Goal: Task Accomplishment & Management: Complete application form

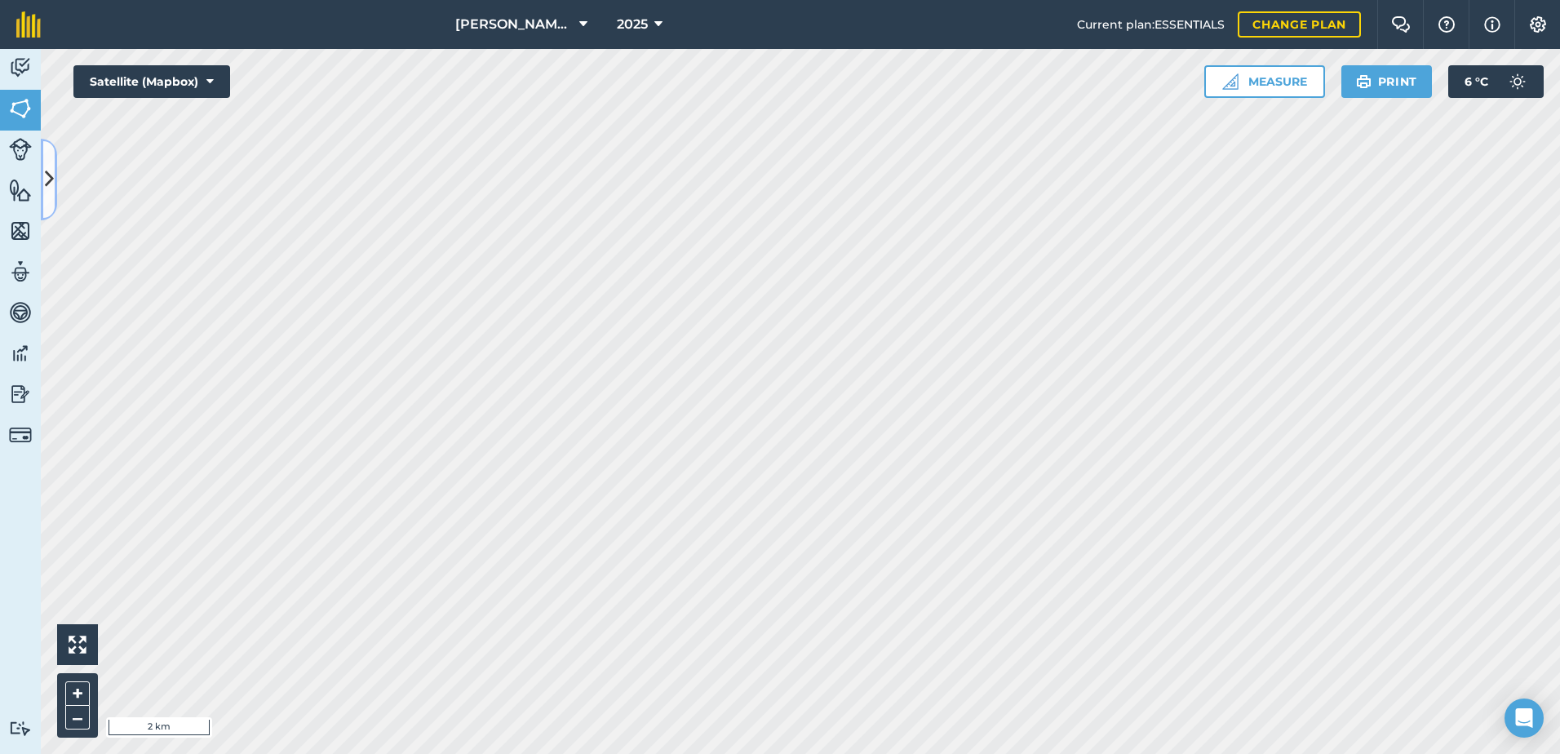
click at [45, 181] on icon at bounding box center [49, 179] width 9 height 29
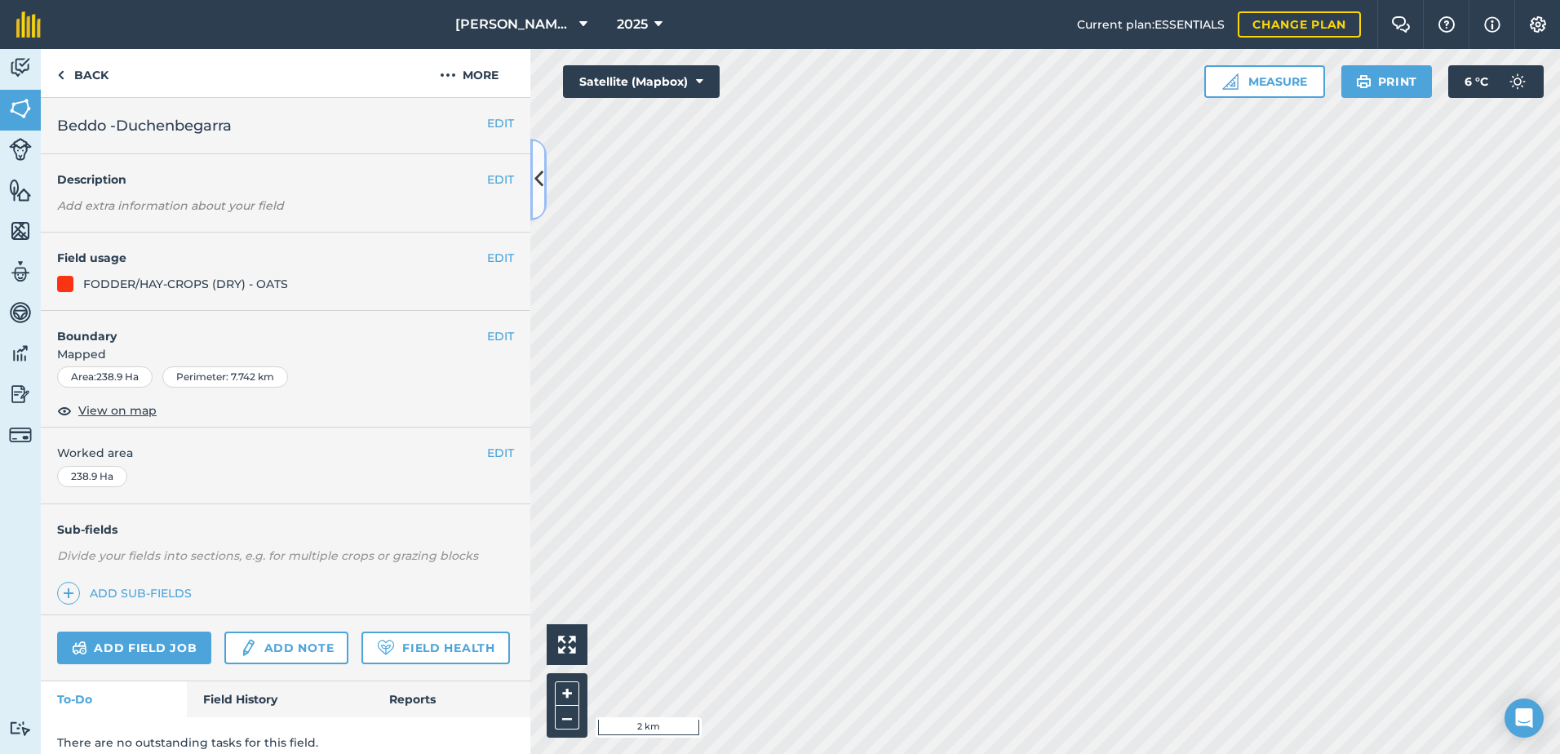
click at [535, 186] on icon at bounding box center [539, 179] width 9 height 29
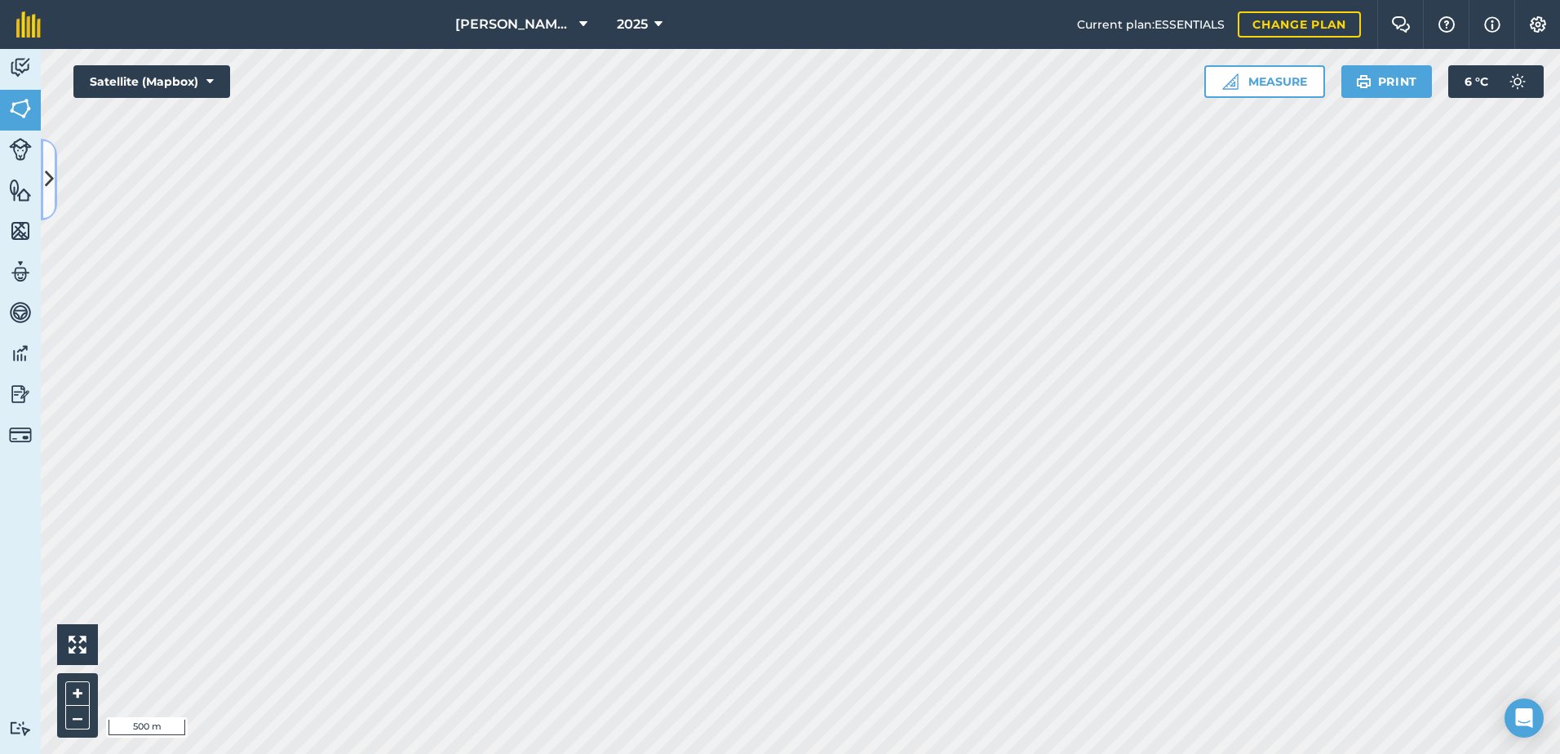
click at [47, 182] on icon at bounding box center [49, 179] width 9 height 29
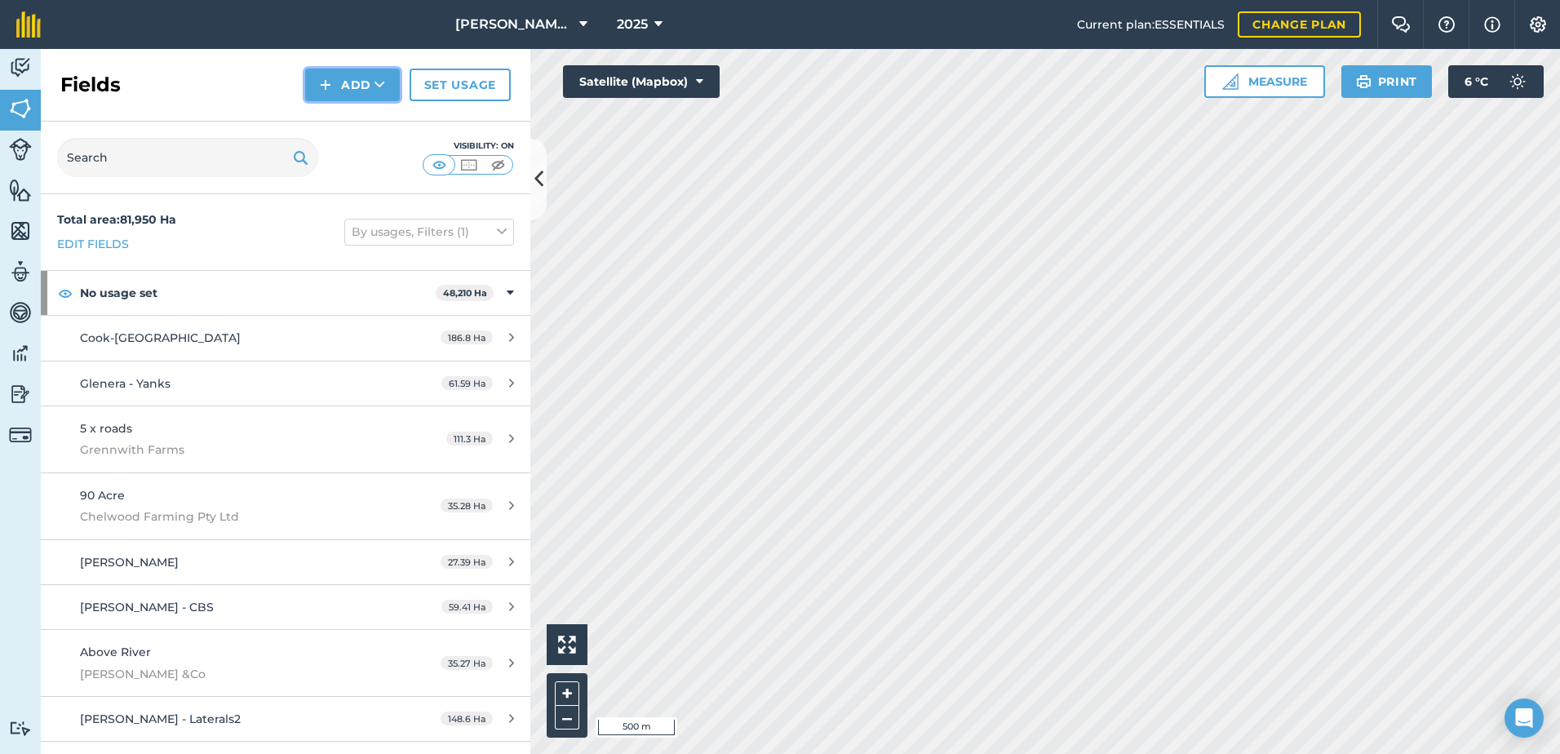
click at [344, 86] on button "Add" at bounding box center [352, 85] width 95 height 33
click at [342, 127] on link "Draw" at bounding box center [353, 122] width 90 height 36
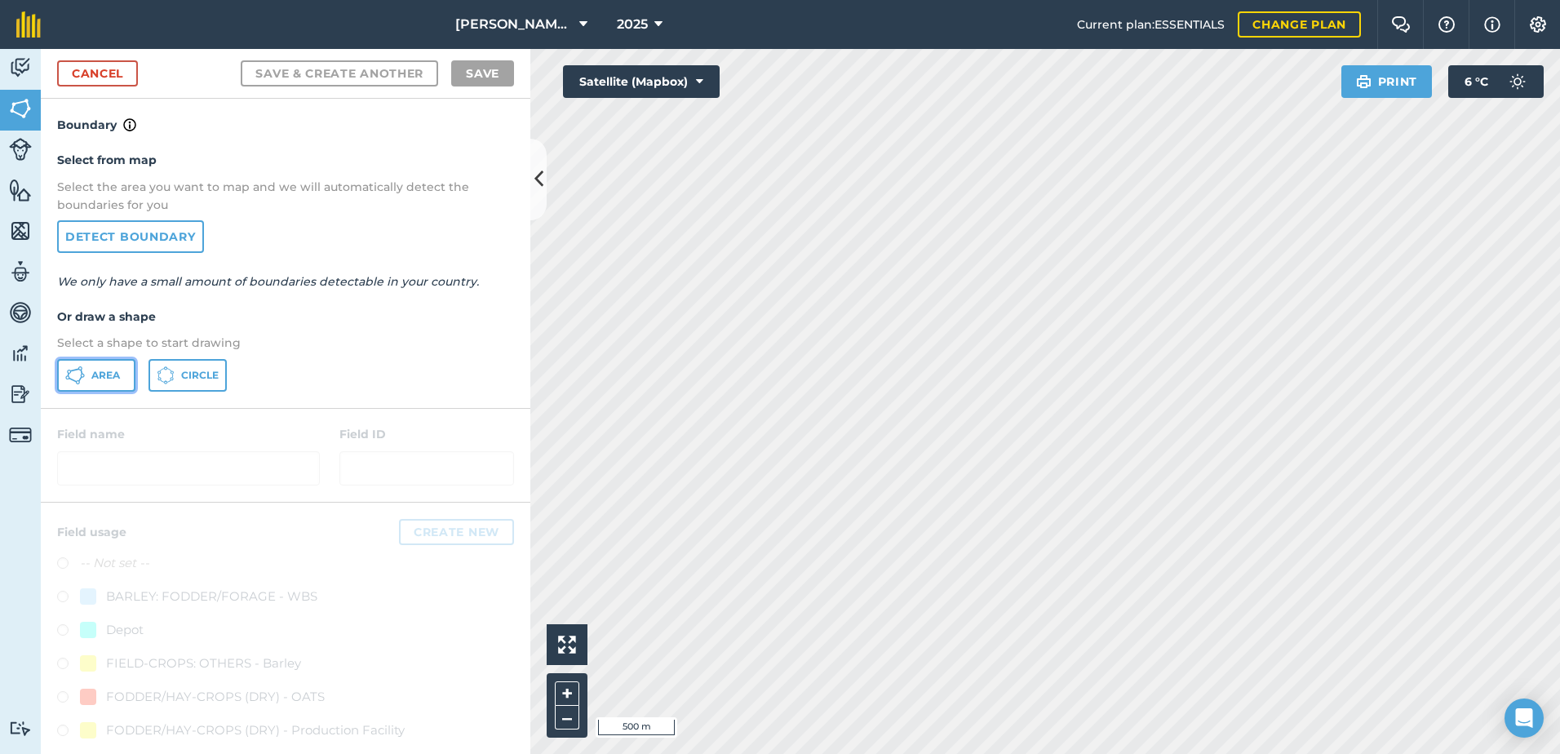
click at [95, 378] on span "Area" at bounding box center [105, 375] width 29 height 13
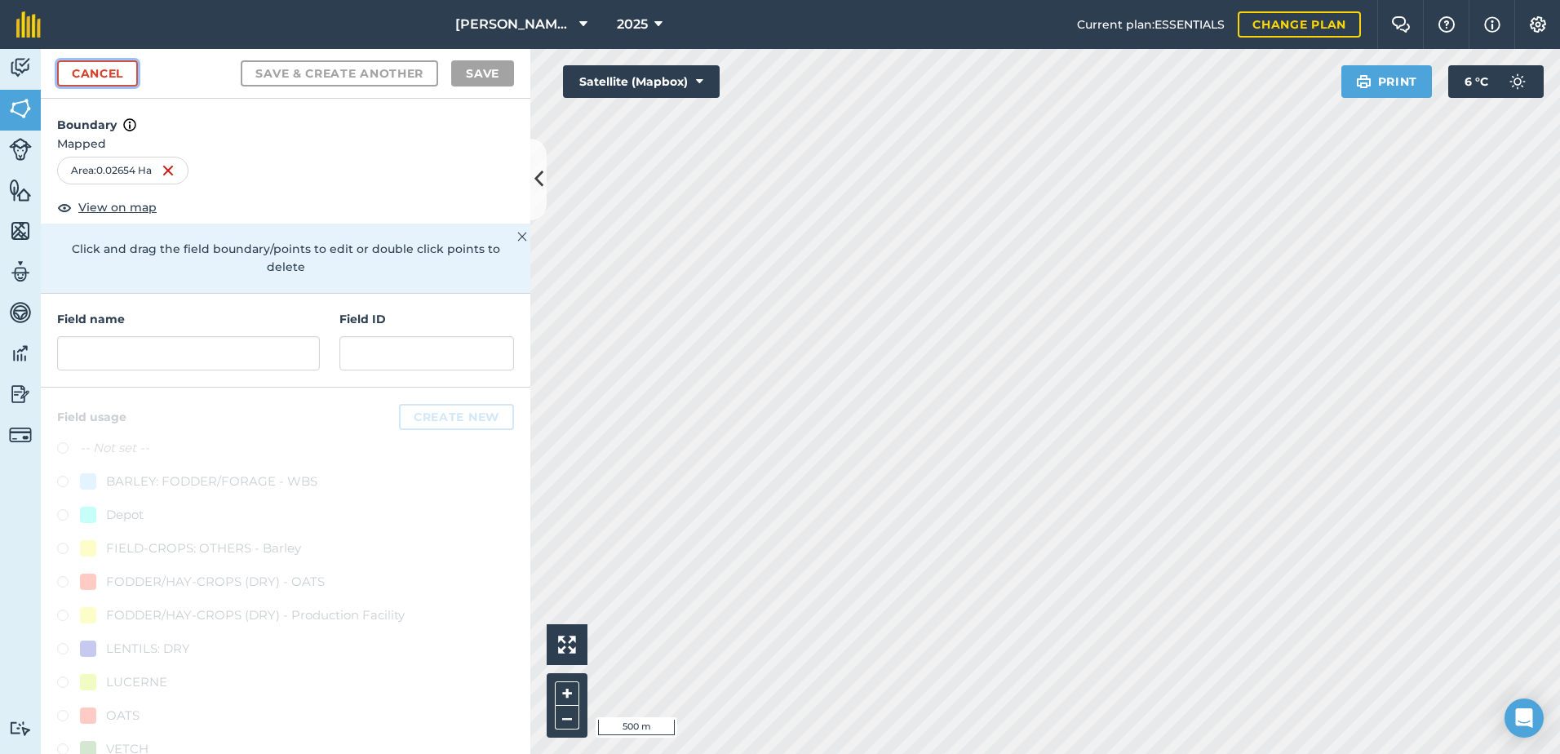
click at [106, 60] on link "Cancel" at bounding box center [97, 73] width 81 height 26
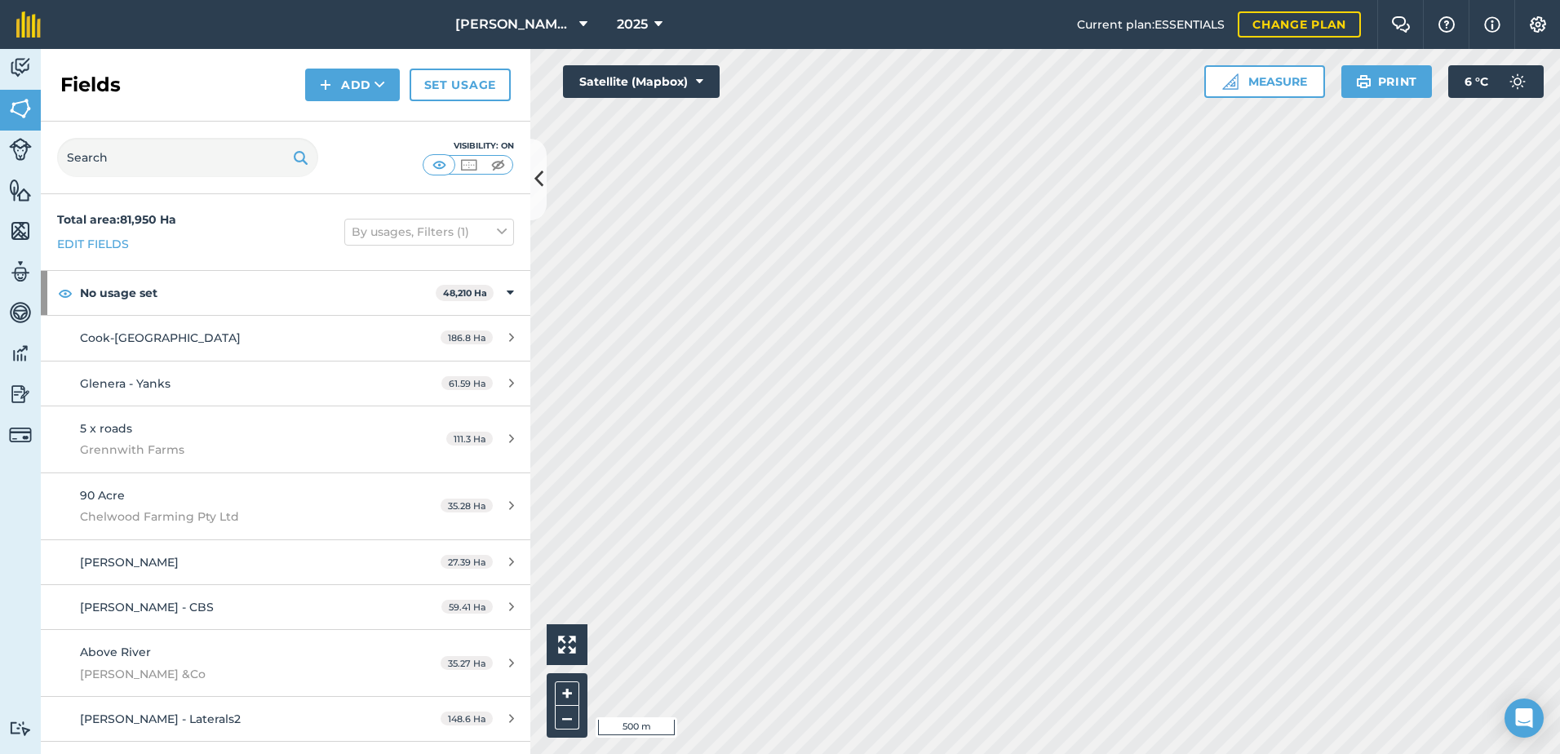
click at [113, 70] on div "Fields Add Set usage" at bounding box center [286, 85] width 490 height 73
click at [351, 87] on button "Add" at bounding box center [352, 85] width 95 height 33
click at [349, 120] on link "Draw" at bounding box center [353, 122] width 90 height 36
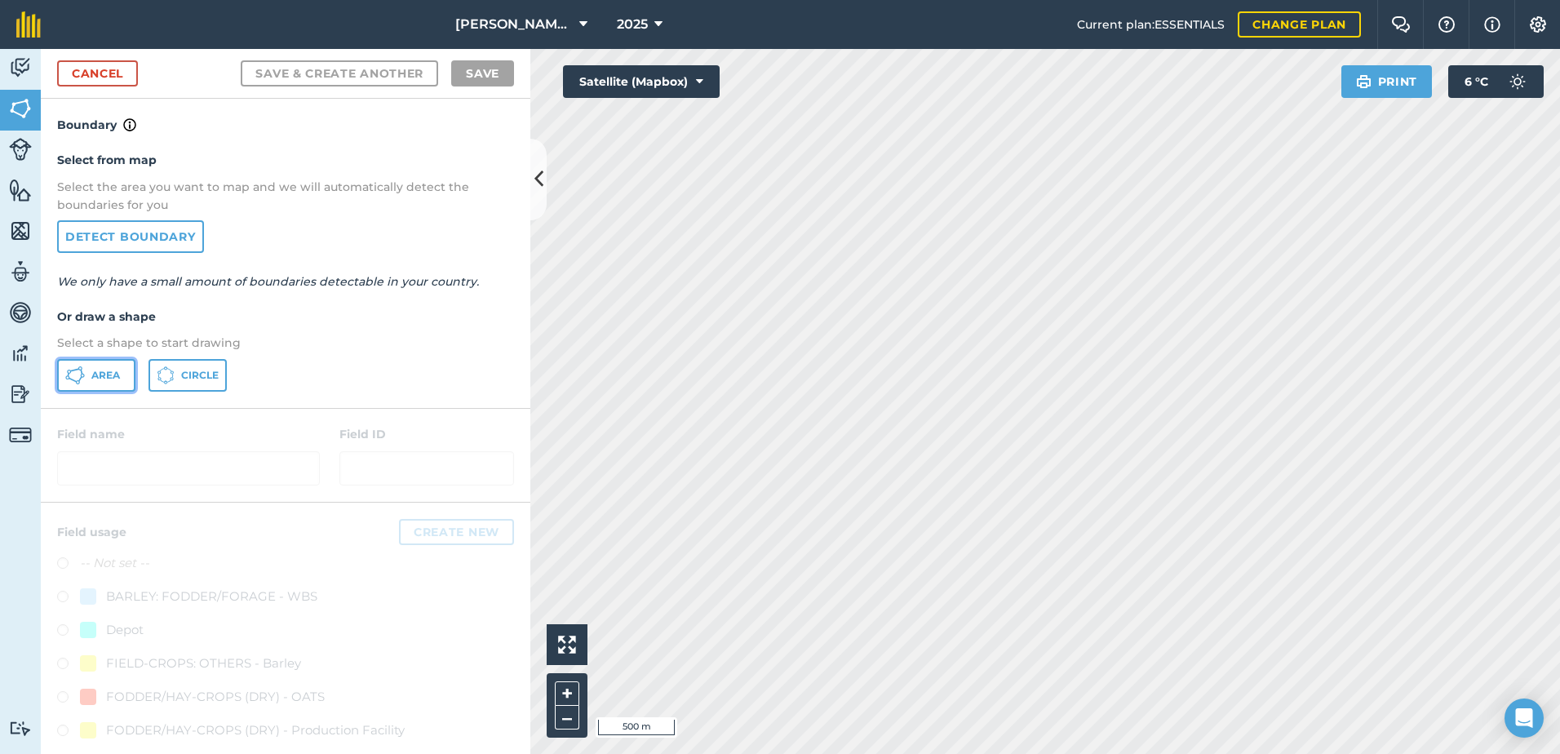
click at [104, 372] on span "Area" at bounding box center [105, 375] width 29 height 13
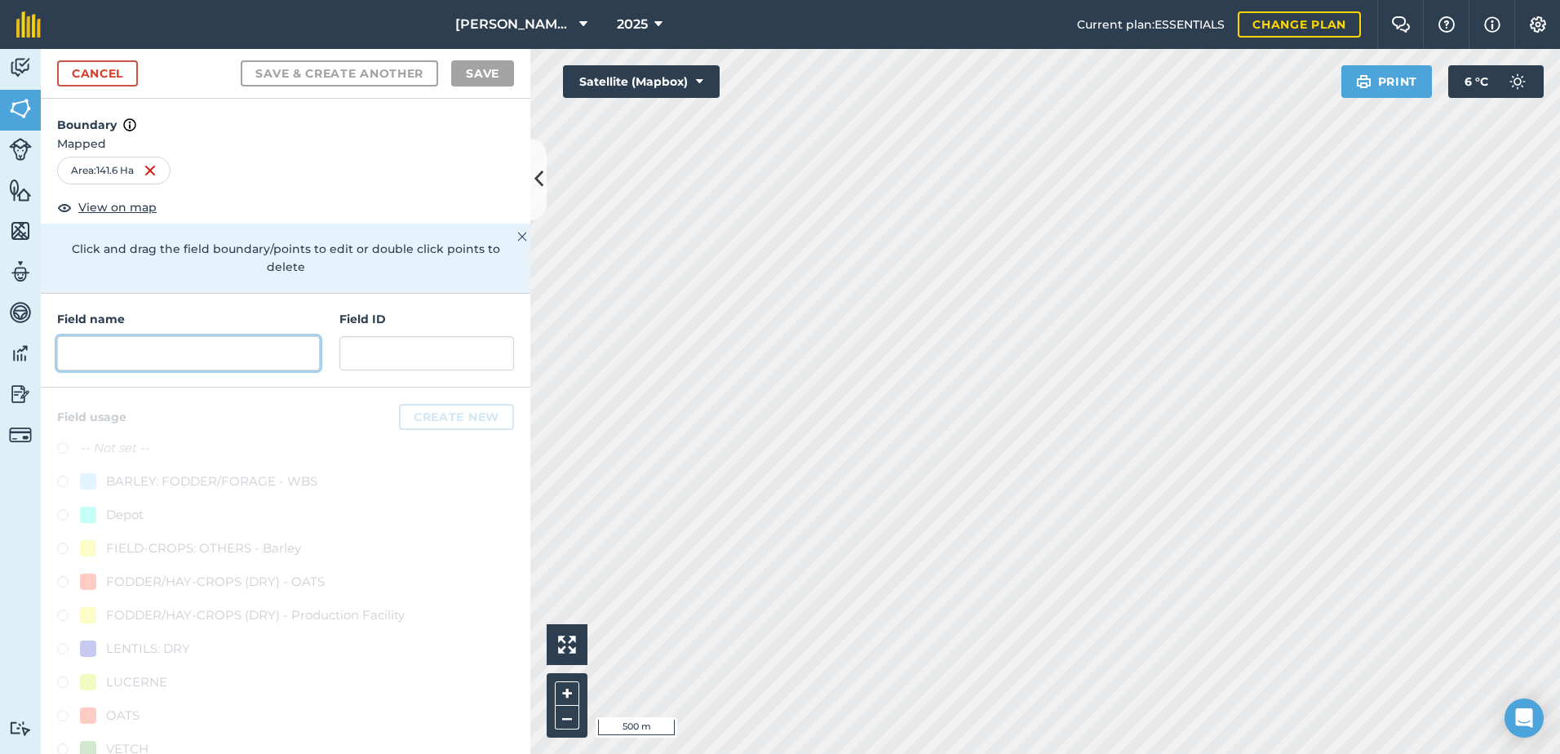
click at [73, 353] on input "text" at bounding box center [188, 353] width 263 height 34
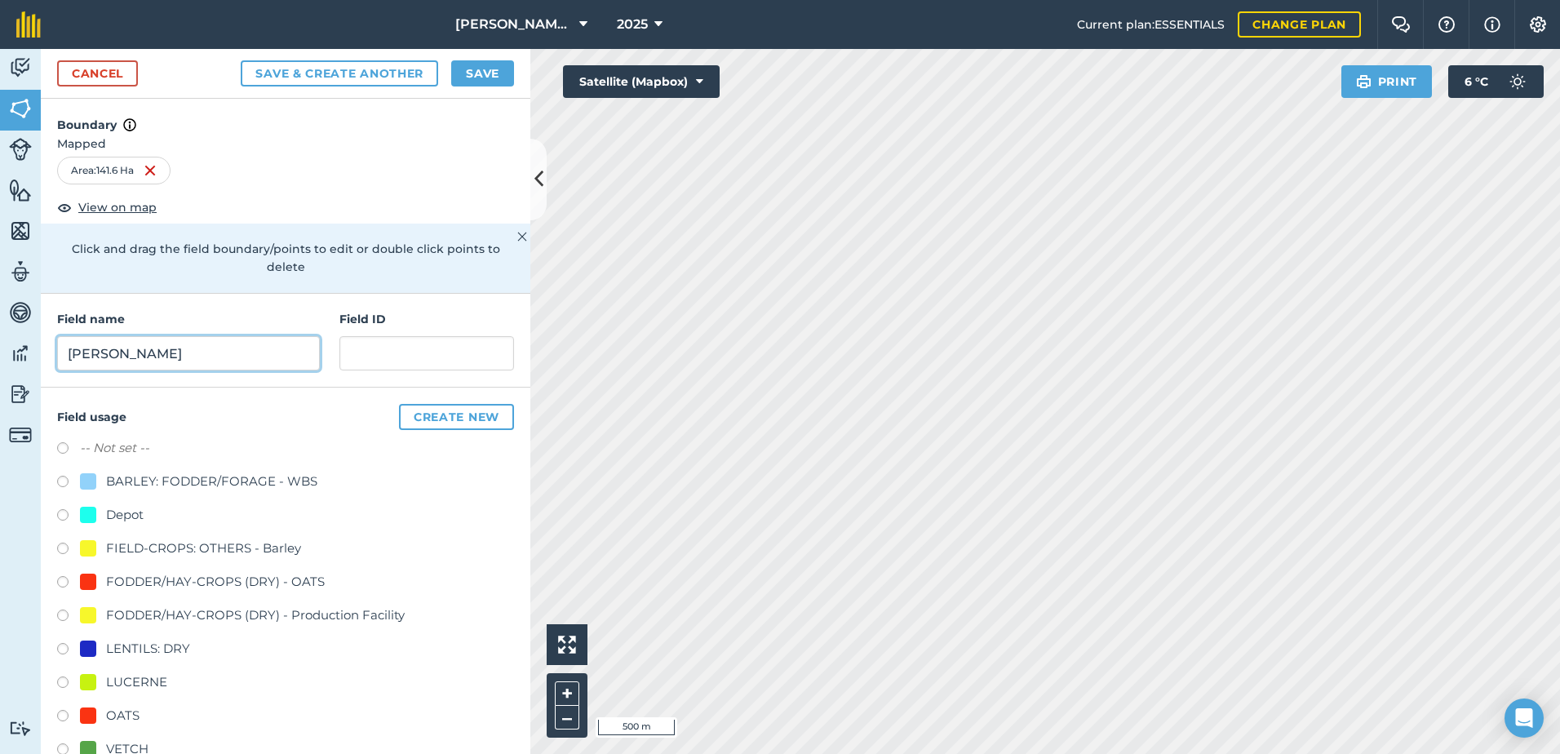
type input "[PERSON_NAME]"
click at [63, 579] on label at bounding box center [68, 584] width 23 height 16
radio input "true"
click at [486, 73] on button "Save" at bounding box center [482, 73] width 63 height 26
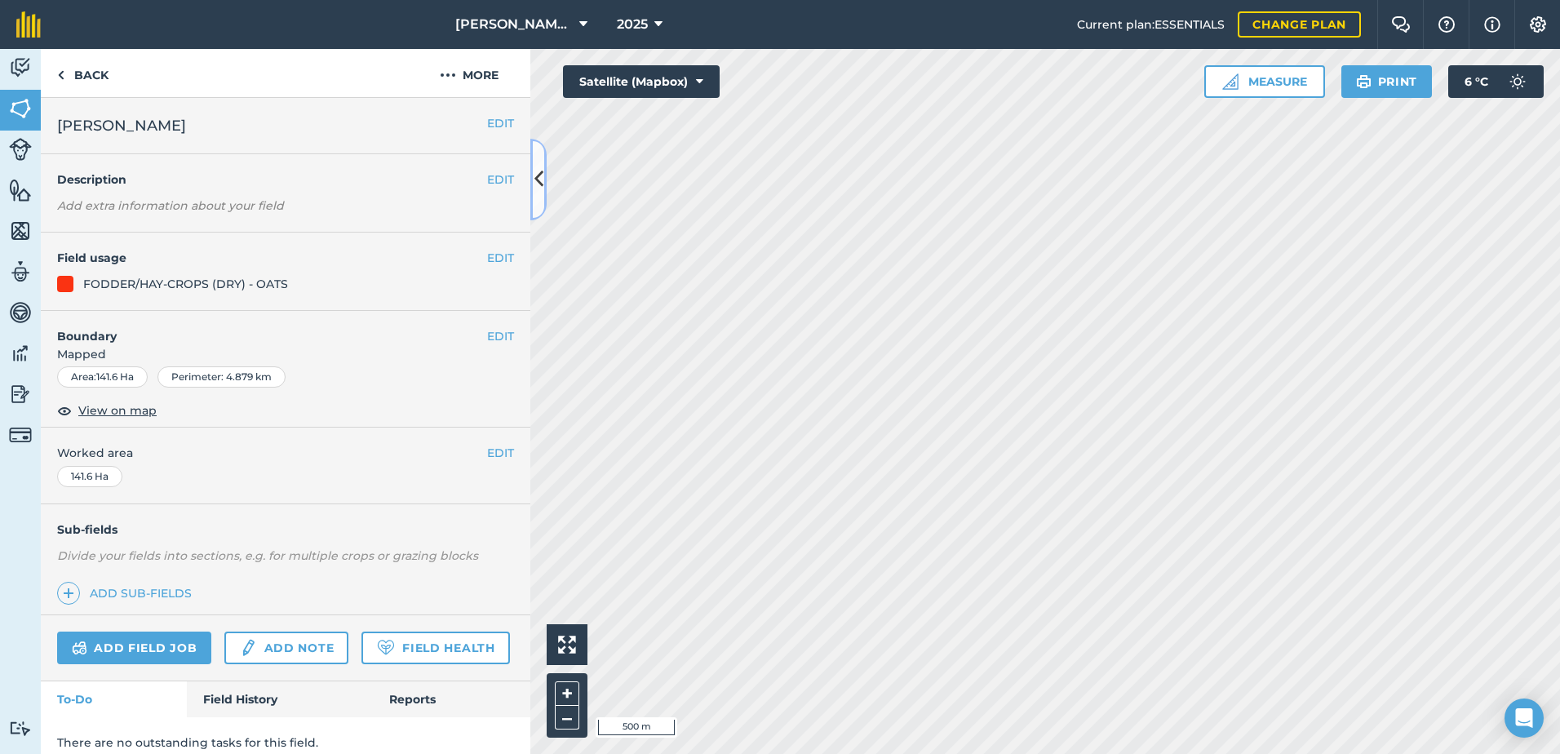
click at [536, 183] on icon at bounding box center [539, 179] width 9 height 29
